Goal: Check status

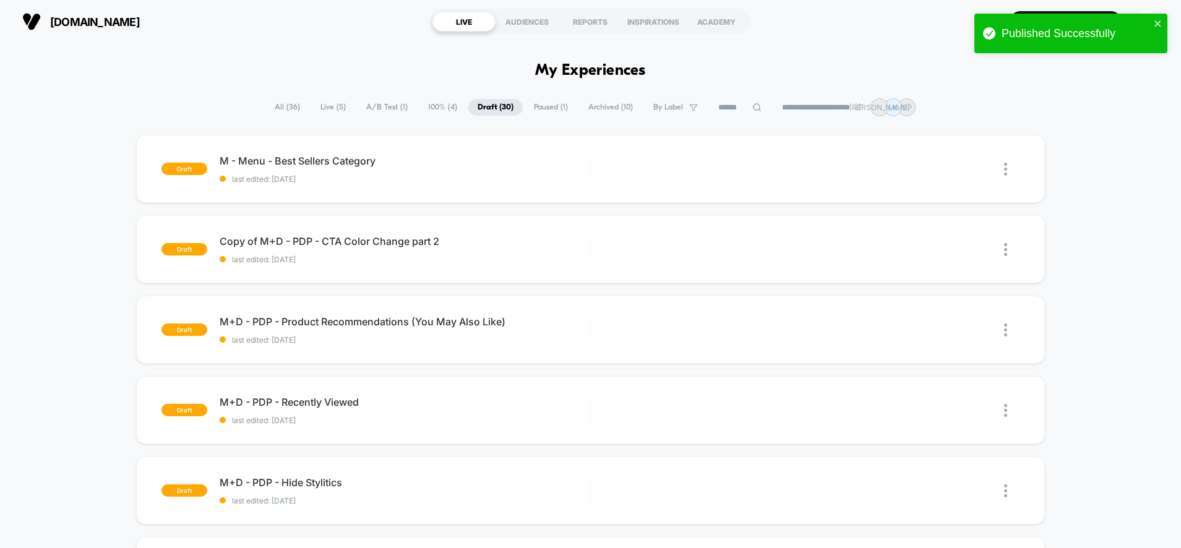
click at [280, 109] on span "All ( 36 )" at bounding box center [287, 107] width 44 height 17
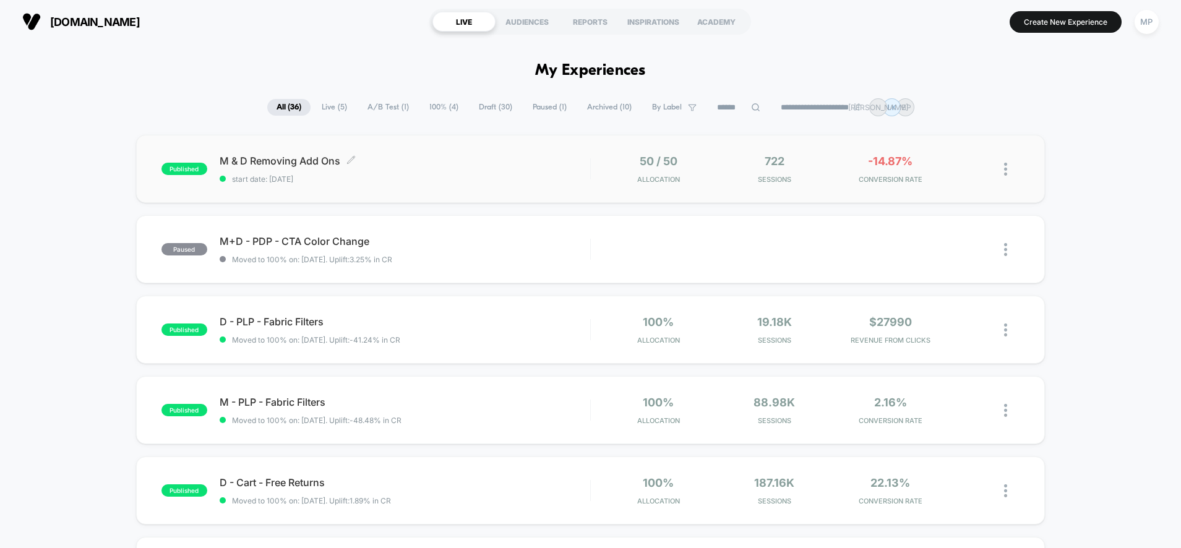
click at [506, 178] on span "start date: [DATE]" at bounding box center [405, 178] width 371 height 9
